Goal: Information Seeking & Learning: Learn about a topic

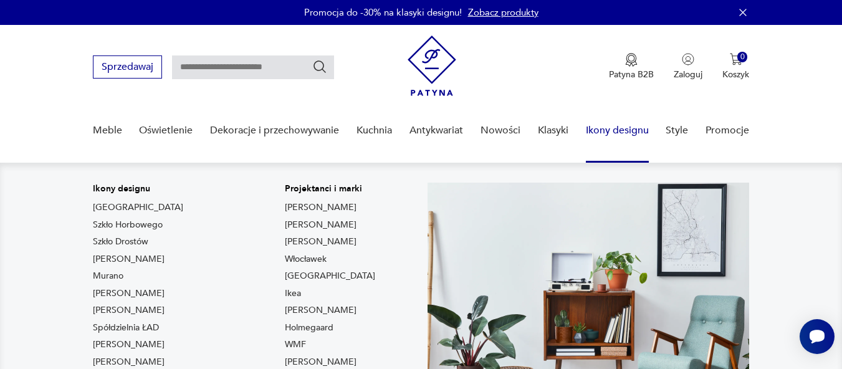
click at [604, 129] on link "Ikony designu" at bounding box center [617, 131] width 63 height 48
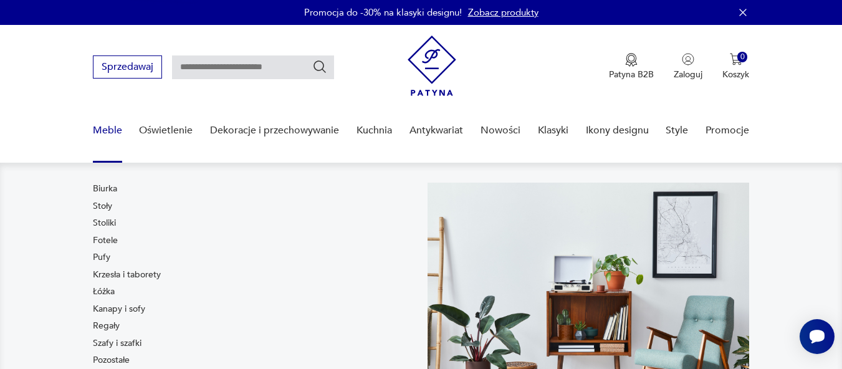
click at [98, 128] on link "Meble" at bounding box center [107, 131] width 29 height 48
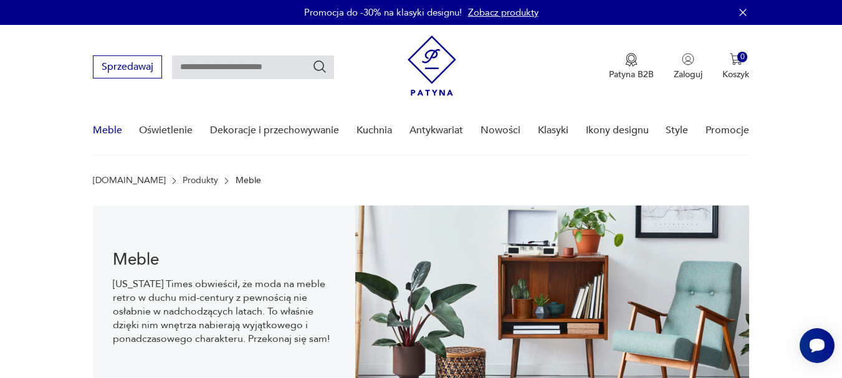
scroll to position [18, 0]
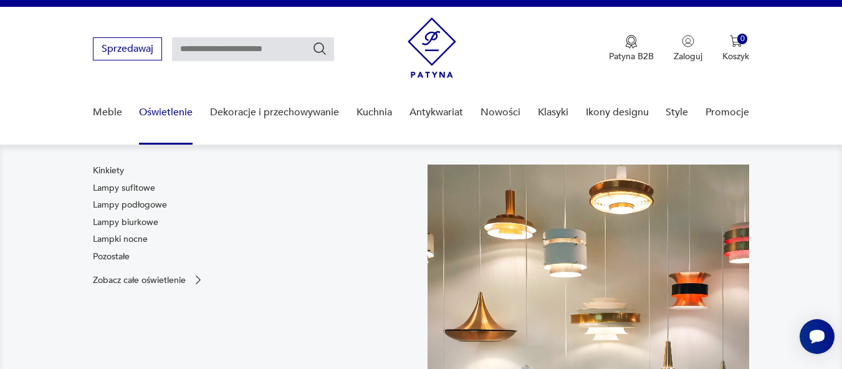
click at [167, 109] on link "Oświetlenie" at bounding box center [166, 112] width 54 height 48
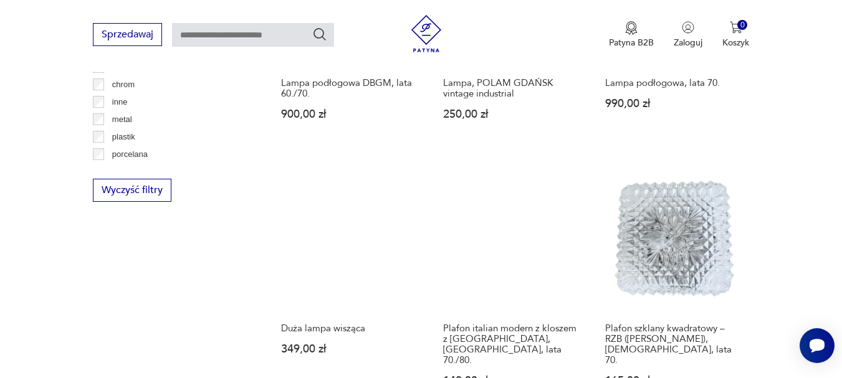
scroll to position [1410, 0]
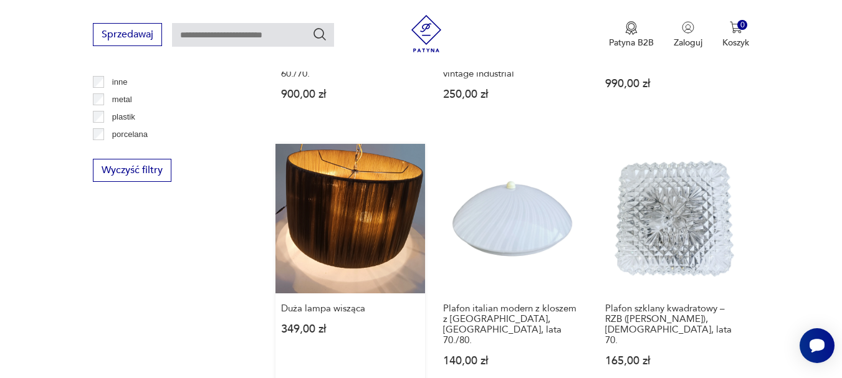
click at [350, 224] on link "Duża lampa wisząca 349,00 zł" at bounding box center [350, 267] width 150 height 247
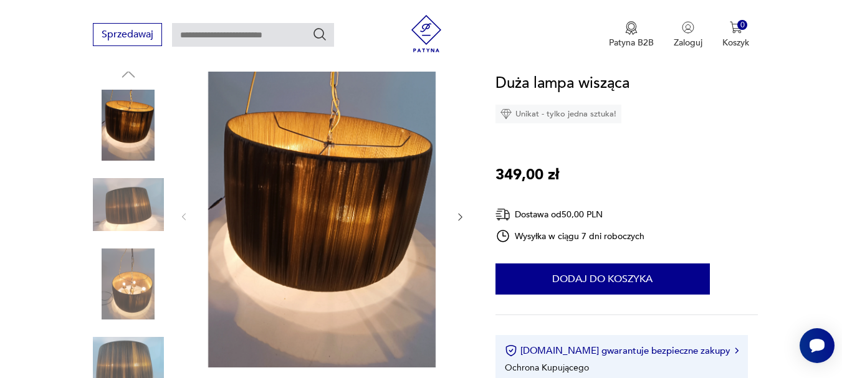
scroll to position [137, 0]
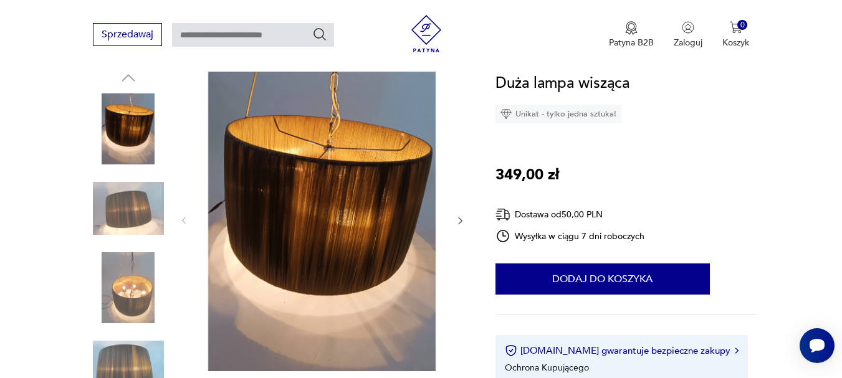
click at [458, 219] on icon "button" at bounding box center [460, 221] width 11 height 11
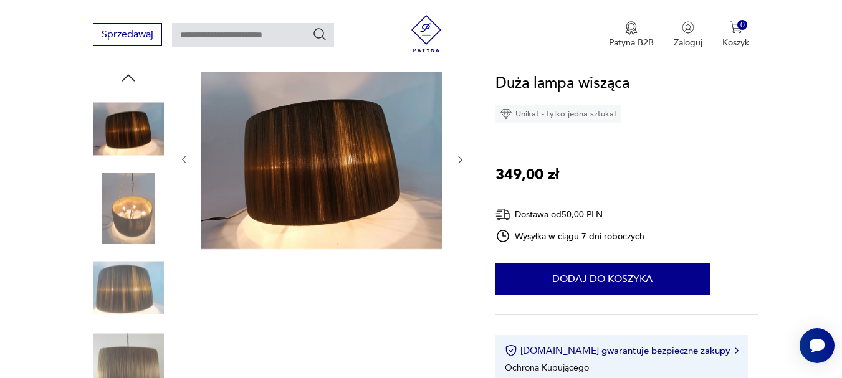
click at [458, 219] on div at bounding box center [322, 160] width 287 height 183
click at [459, 158] on icon "button" at bounding box center [460, 160] width 11 height 11
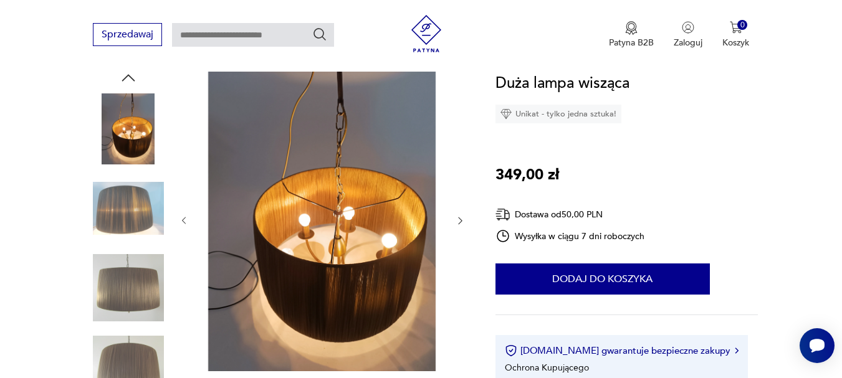
click at [460, 158] on div at bounding box center [322, 221] width 287 height 305
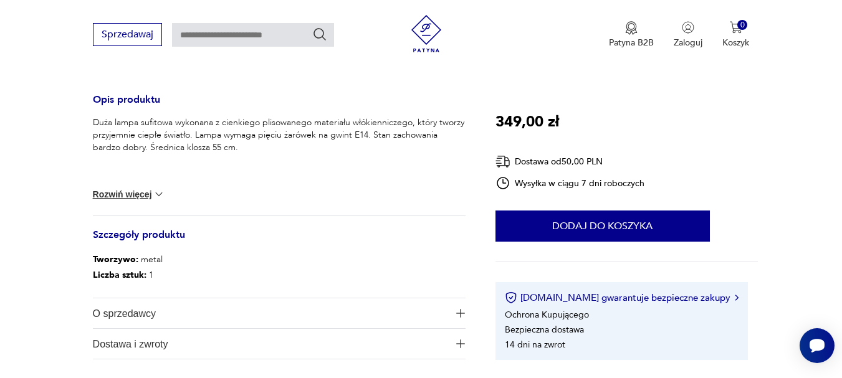
scroll to position [500, 0]
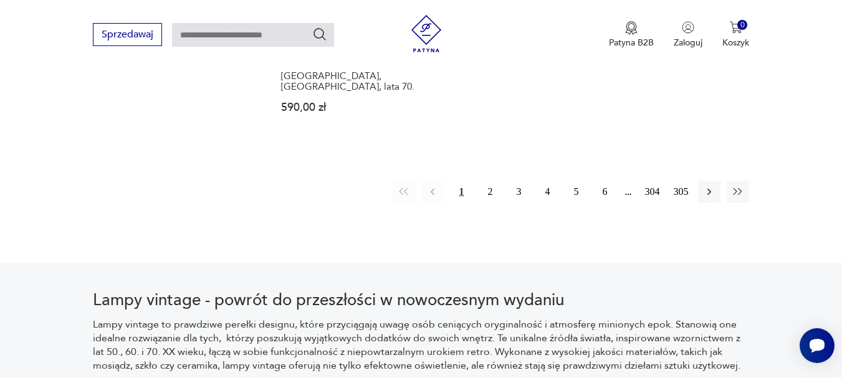
scroll to position [1936, 0]
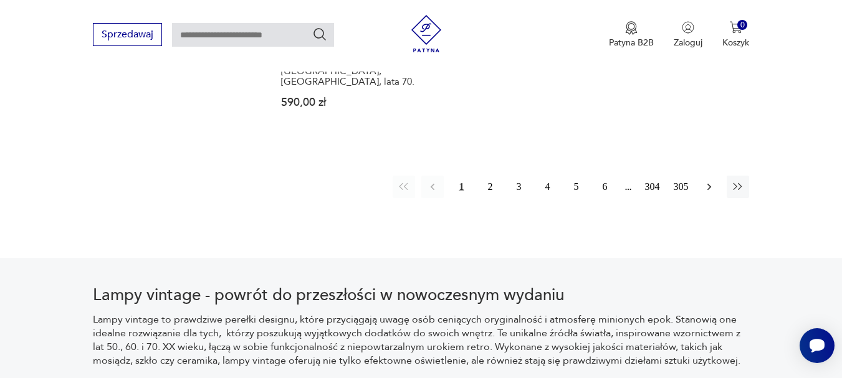
click at [707, 181] on icon "button" at bounding box center [709, 187] width 12 height 12
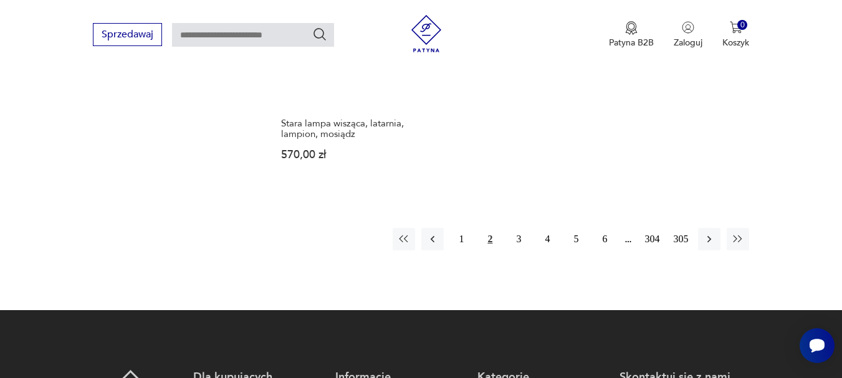
scroll to position [1906, 0]
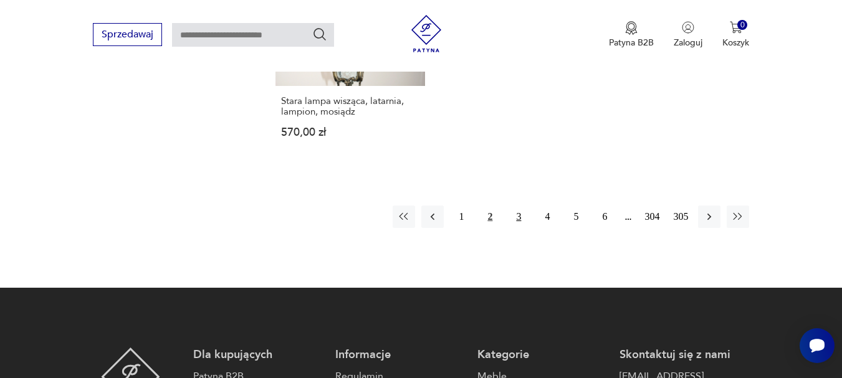
click at [518, 207] on button "3" at bounding box center [518, 217] width 22 height 22
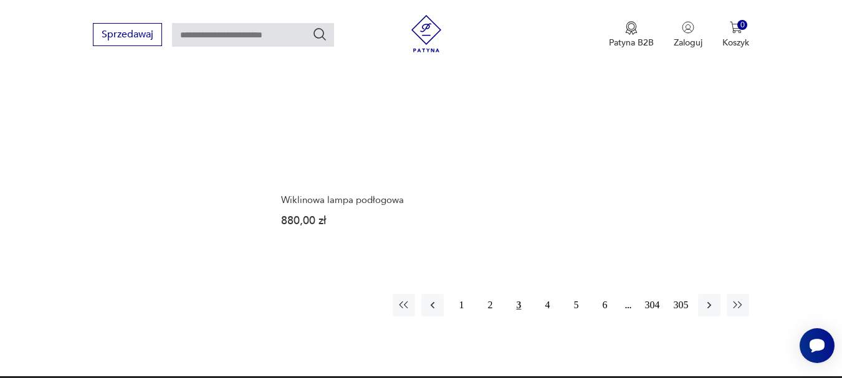
scroll to position [1815, 0]
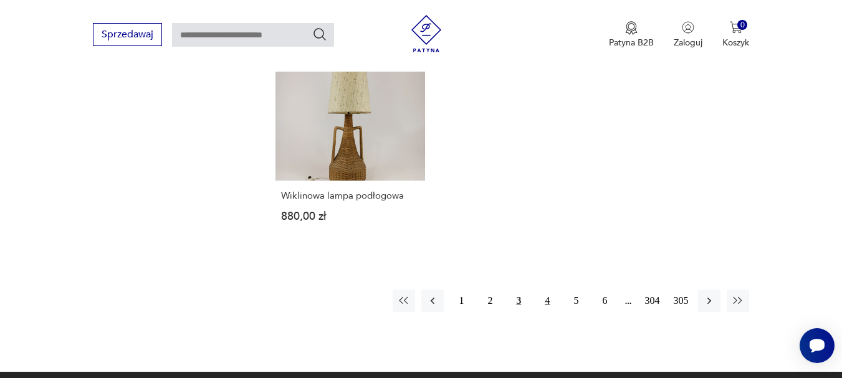
click at [546, 290] on button "4" at bounding box center [547, 301] width 22 height 22
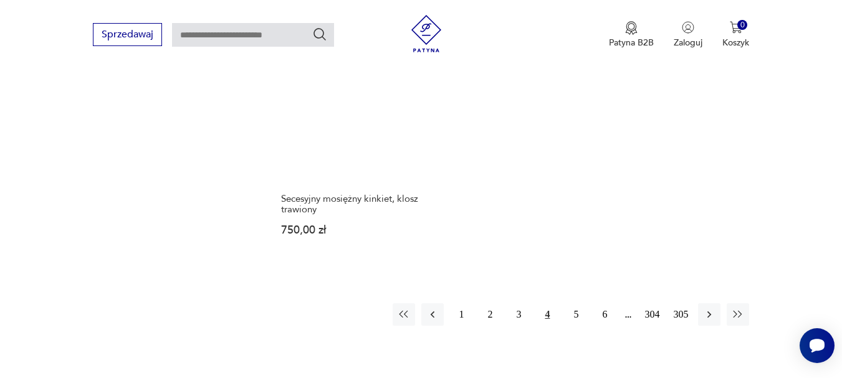
scroll to position [1783, 0]
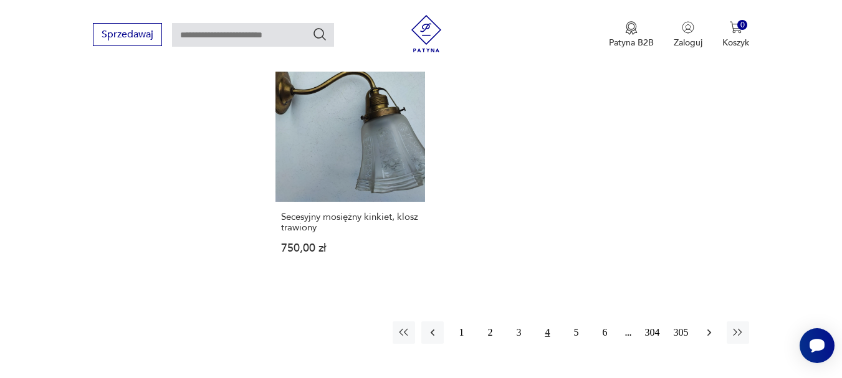
click at [705, 333] on icon "button" at bounding box center [709, 332] width 12 height 12
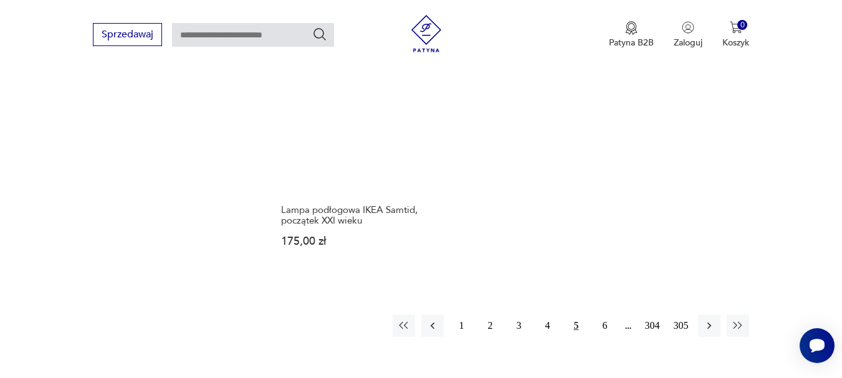
scroll to position [1820, 0]
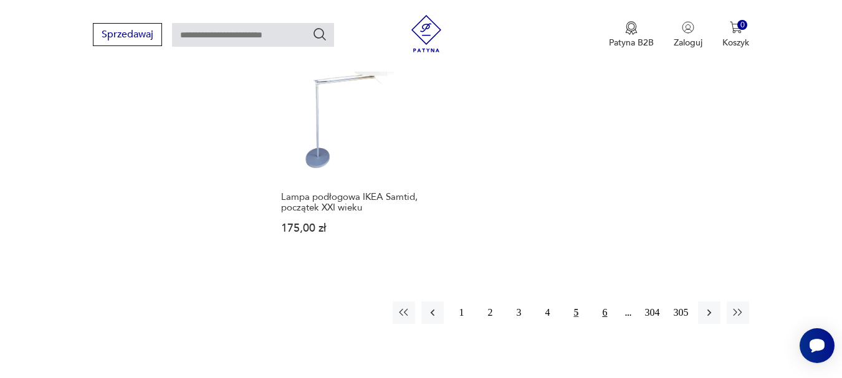
click at [604, 303] on button "6" at bounding box center [604, 313] width 22 height 22
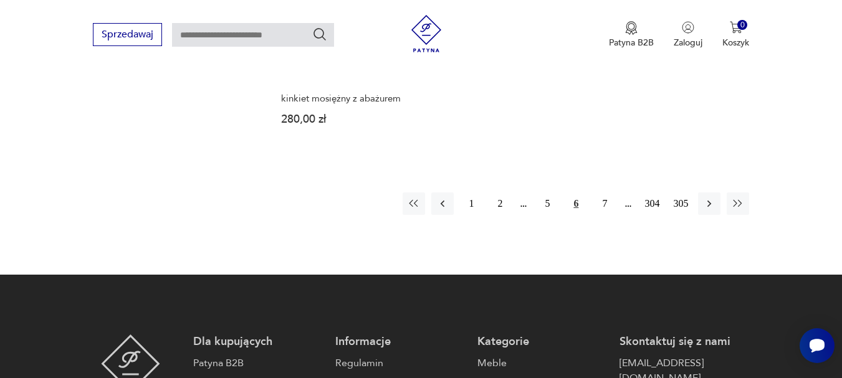
scroll to position [1933, 0]
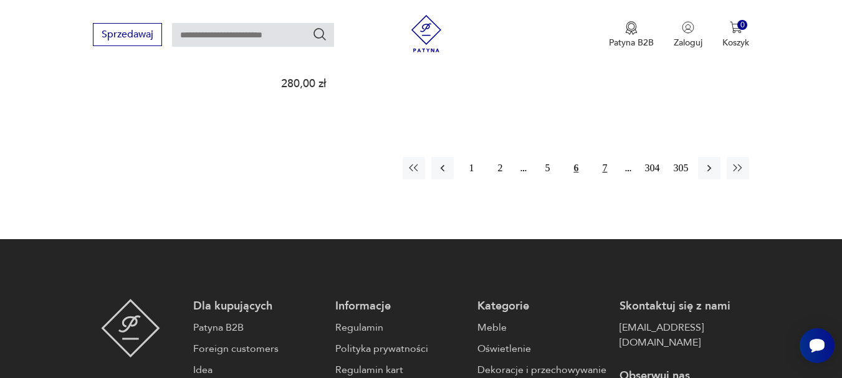
click at [604, 171] on button "7" at bounding box center [604, 168] width 22 height 22
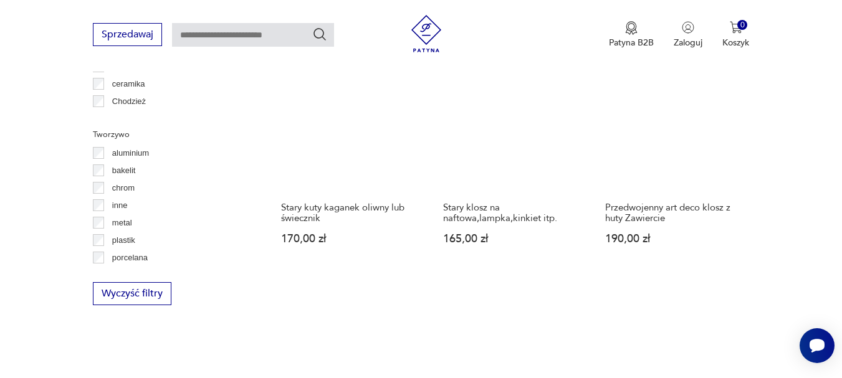
scroll to position [331, 0]
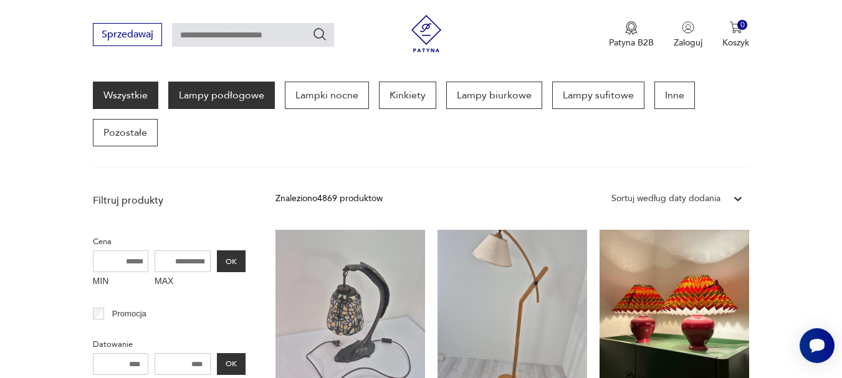
click at [213, 96] on p "Lampy podłogowe" at bounding box center [221, 95] width 107 height 27
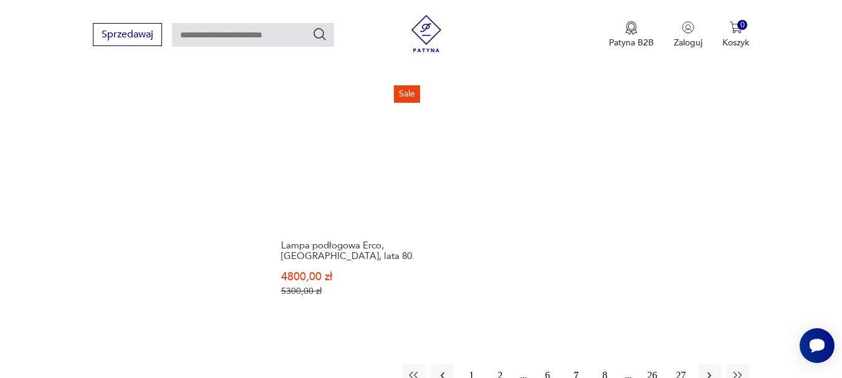
scroll to position [1919, 0]
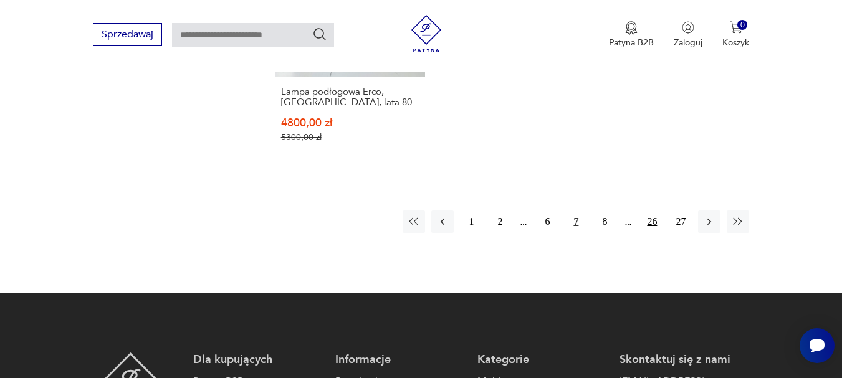
click at [654, 222] on button "26" at bounding box center [651, 222] width 22 height 22
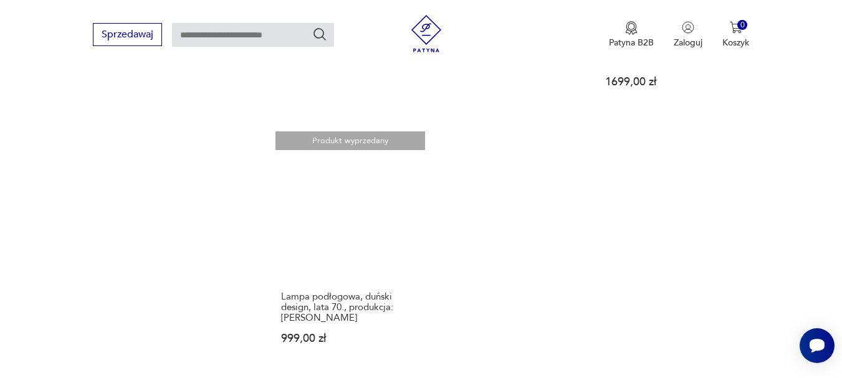
scroll to position [331, 0]
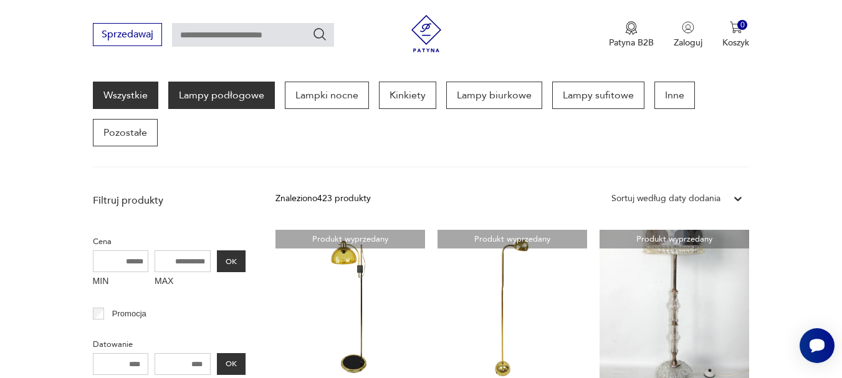
click at [134, 90] on link "Wszystkie" at bounding box center [125, 95] width 65 height 27
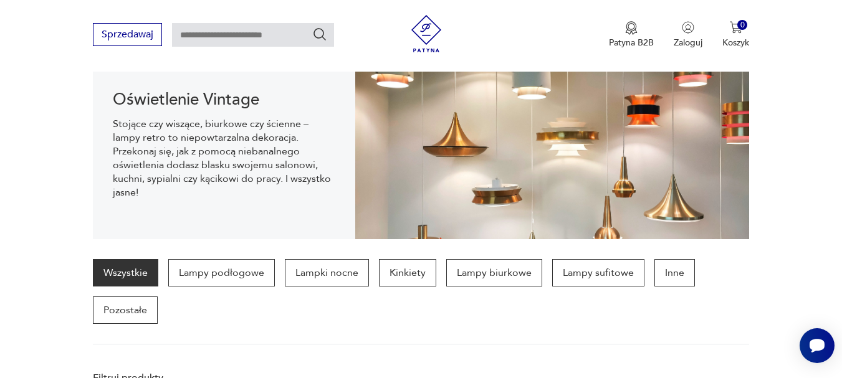
scroll to position [124, 0]
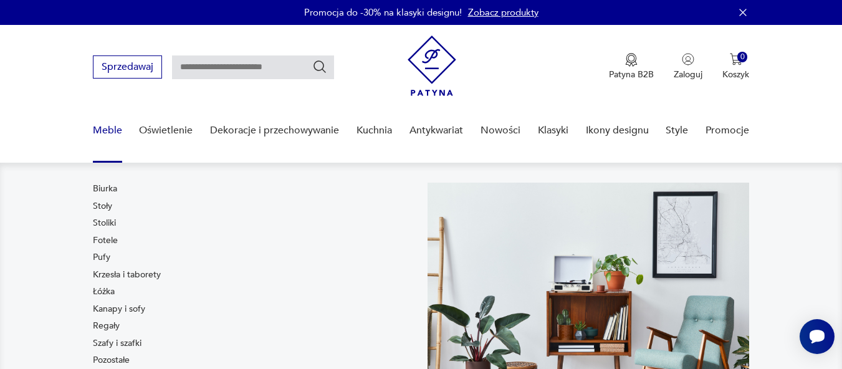
click at [108, 126] on link "Meble" at bounding box center [107, 131] width 29 height 48
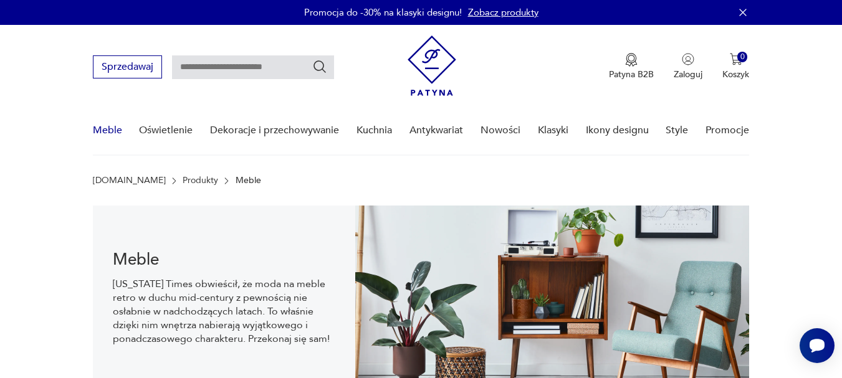
scroll to position [124, 0]
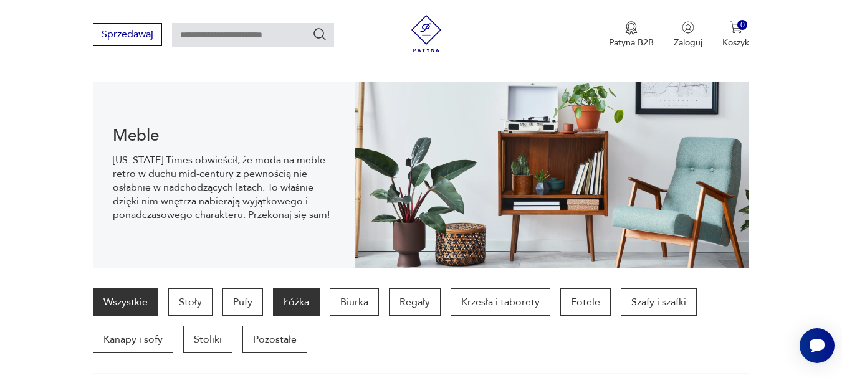
click at [307, 304] on p "Łóżka" at bounding box center [296, 301] width 47 height 27
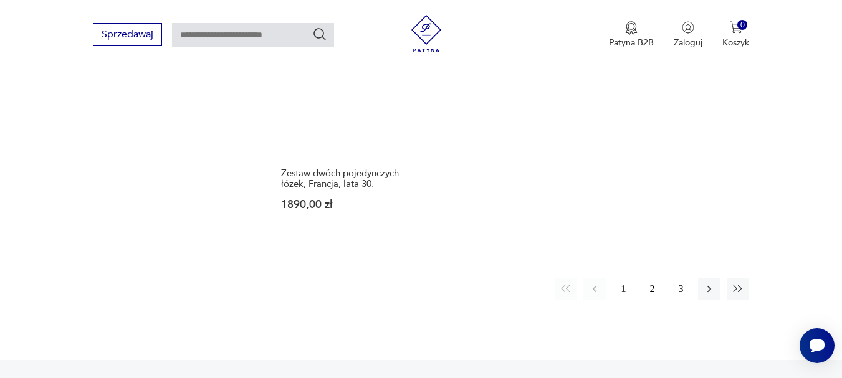
scroll to position [1922, 0]
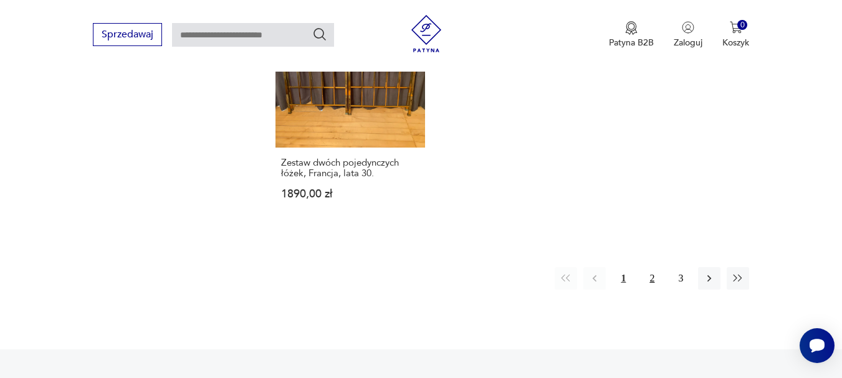
click at [654, 267] on button "2" at bounding box center [651, 278] width 22 height 22
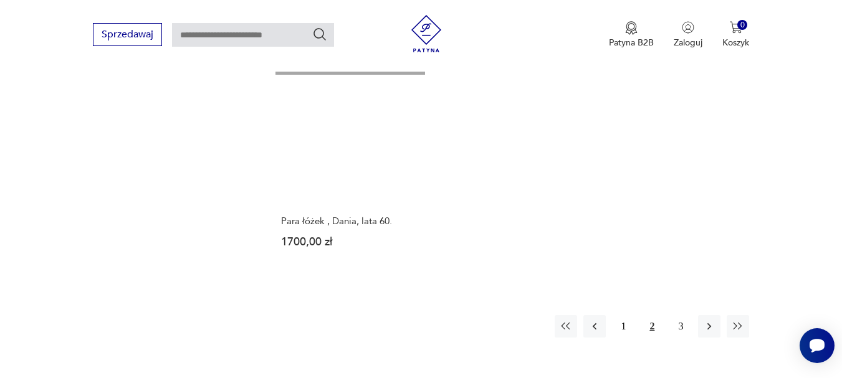
scroll to position [1857, 0]
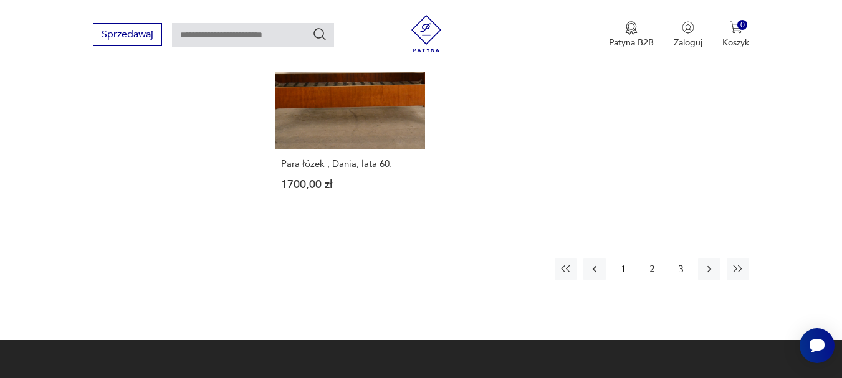
click at [678, 258] on button "3" at bounding box center [680, 269] width 22 height 22
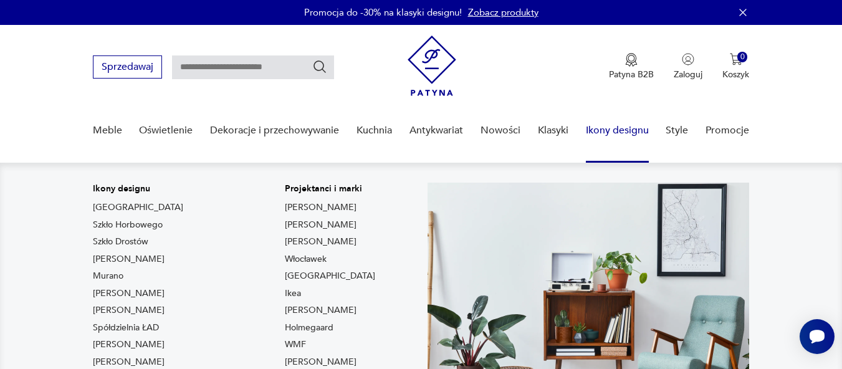
click at [614, 126] on link "Ikony designu" at bounding box center [617, 131] width 63 height 48
click at [624, 129] on link "Ikony designu" at bounding box center [617, 131] width 63 height 48
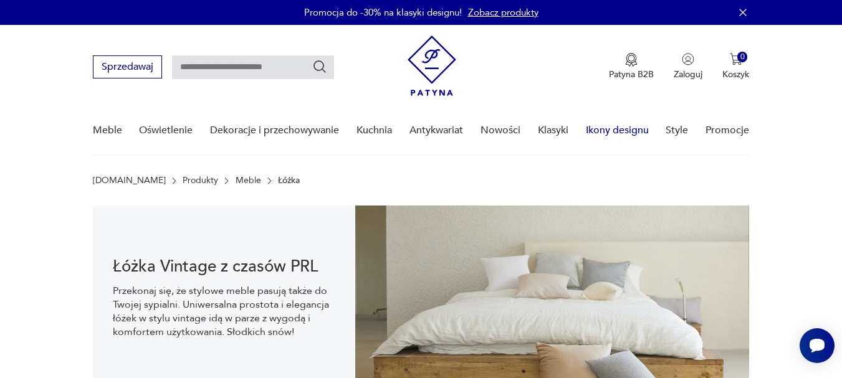
click at [599, 128] on link "Ikony designu" at bounding box center [617, 131] width 63 height 48
click at [553, 129] on link "Klasyki" at bounding box center [553, 131] width 31 height 48
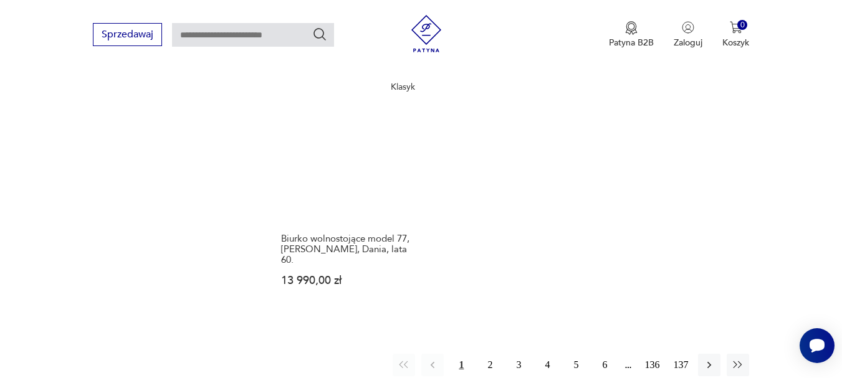
scroll to position [1578, 0]
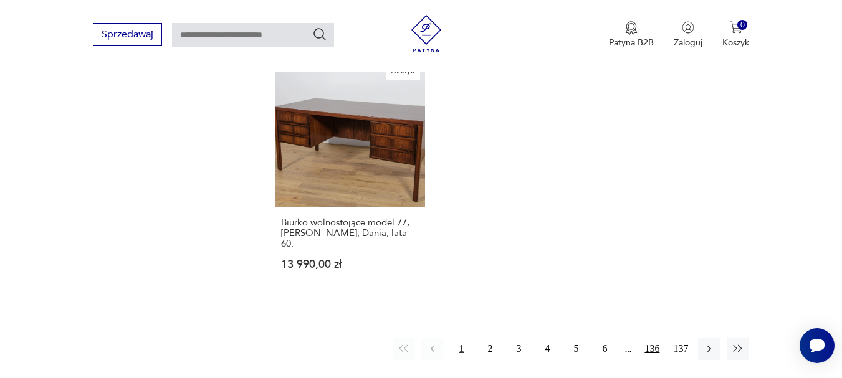
click at [649, 338] on button "136" at bounding box center [651, 349] width 22 height 22
click at [535, 338] on button "132" at bounding box center [537, 349] width 22 height 22
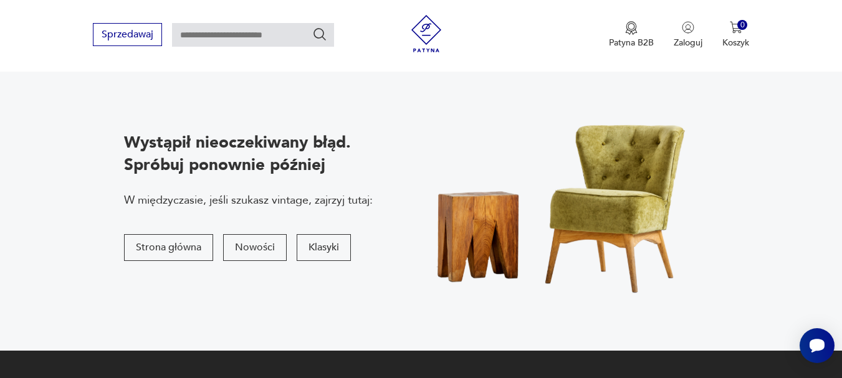
scroll to position [132, 0]
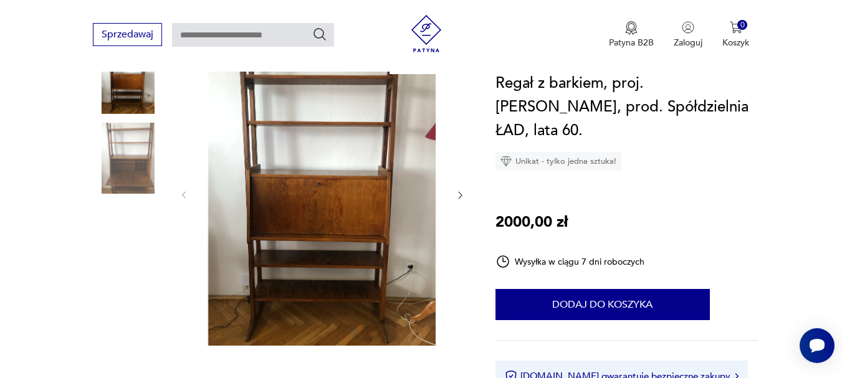
scroll to position [125, 0]
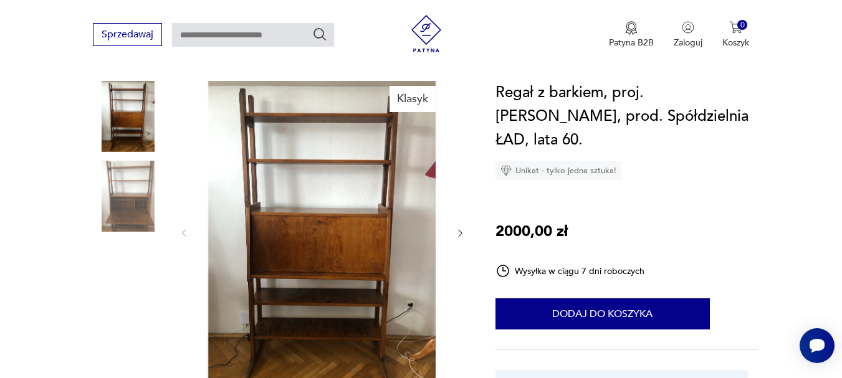
click at [456, 232] on icon "button" at bounding box center [460, 233] width 11 height 11
